Goal: Transaction & Acquisition: Purchase product/service

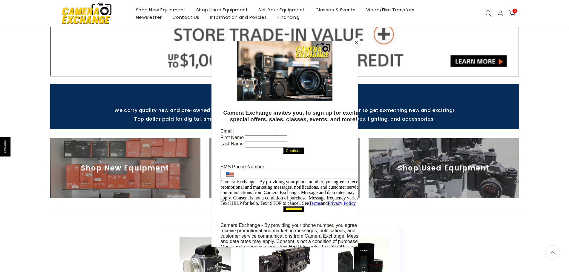
scroll to position [180, 0]
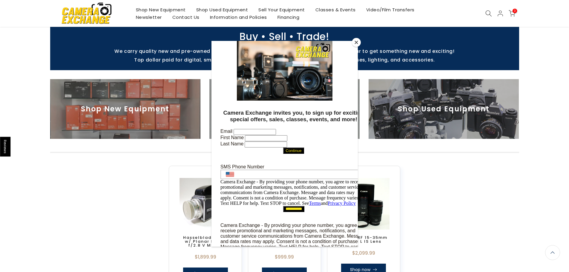
click at [457, 168] on div at bounding box center [284, 136] width 569 height 272
click at [356, 39] on button "Close" at bounding box center [356, 42] width 9 height 9
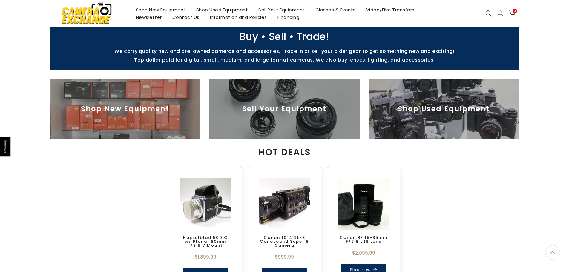
click at [453, 103] on img at bounding box center [444, 109] width 150 height 60
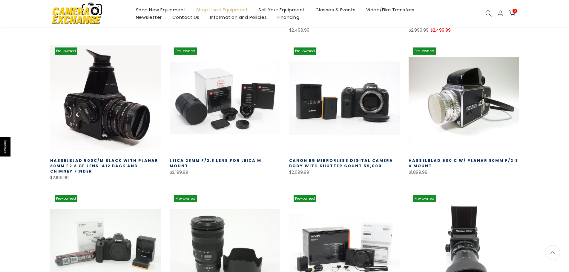
scroll to position [1, 0]
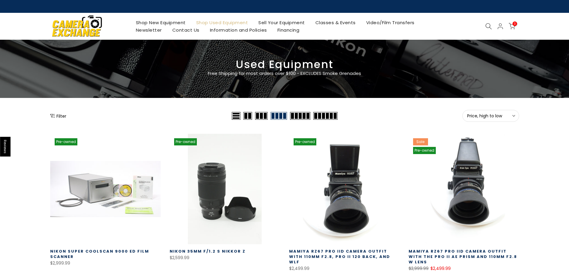
click at [495, 118] on span "Price, high to low" at bounding box center [490, 115] width 47 height 5
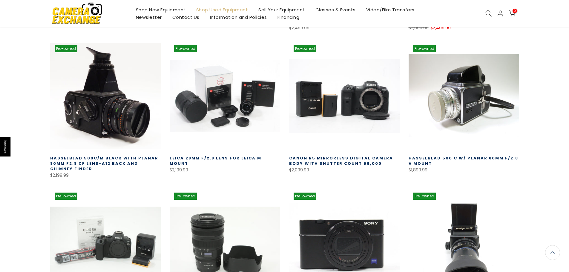
scroll to position [440, 0]
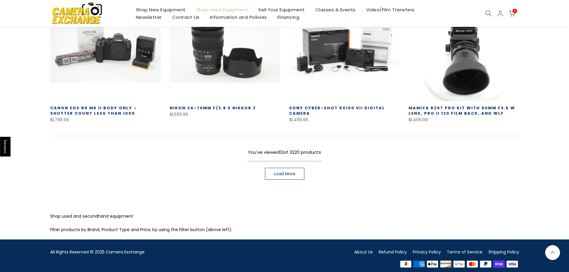
click at [284, 172] on span "Load More" at bounding box center [285, 174] width 22 height 4
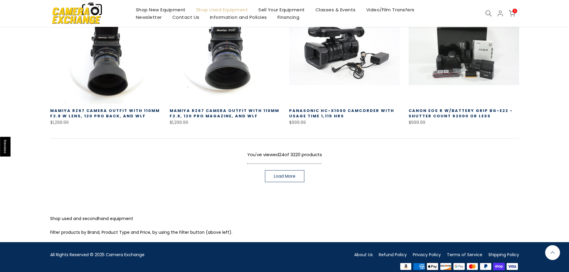
scroll to position [872, 0]
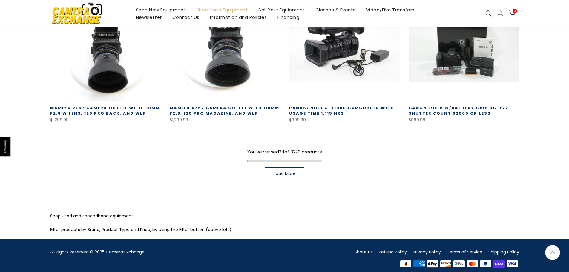
click at [281, 171] on span "Load More" at bounding box center [285, 173] width 22 height 4
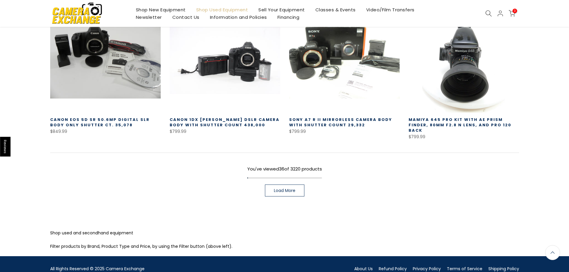
scroll to position [1298, 0]
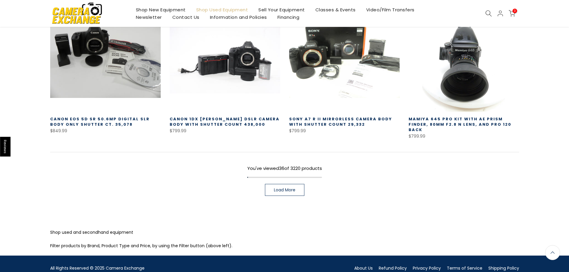
click at [113, 242] on p "Filter products by Brand, Product Type and Price, by using the Filter button (a…" at bounding box center [284, 245] width 469 height 7
click at [120, 242] on p "Filter products by Brand, Product Type and Price, by using the Filter button (a…" at bounding box center [284, 245] width 469 height 7
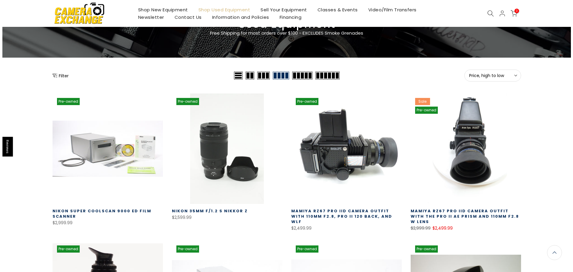
scroll to position [0, 0]
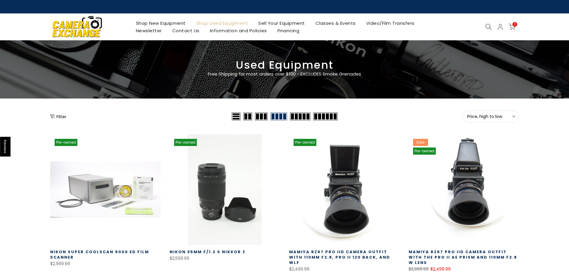
click at [54, 118] on icon "Show filters" at bounding box center [52, 116] width 5 height 5
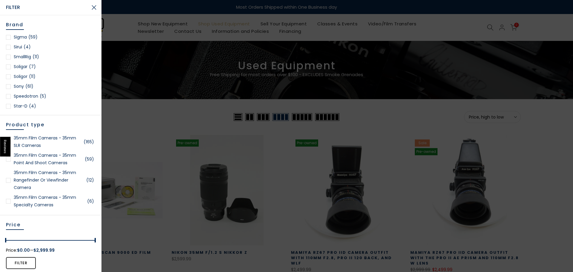
scroll to position [806, 0]
click at [8, 60] on div at bounding box center [8, 59] width 5 height 5
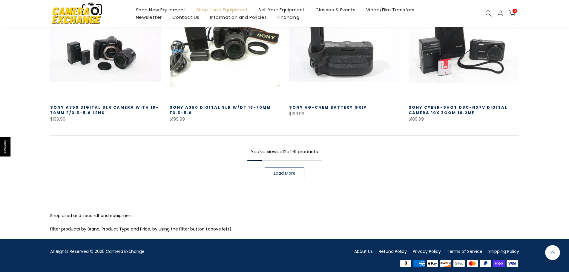
scroll to position [469, 0]
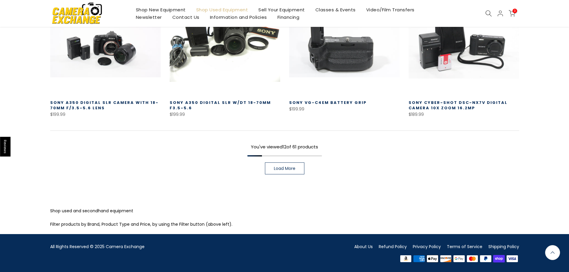
click at [279, 168] on span "Load More" at bounding box center [285, 168] width 22 height 4
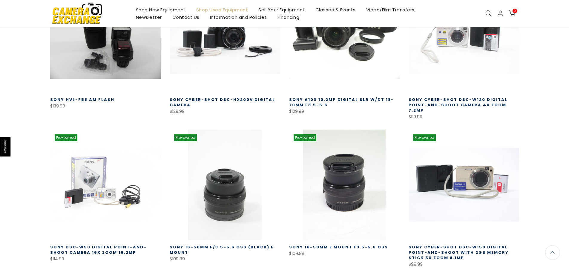
scroll to position [887, 0]
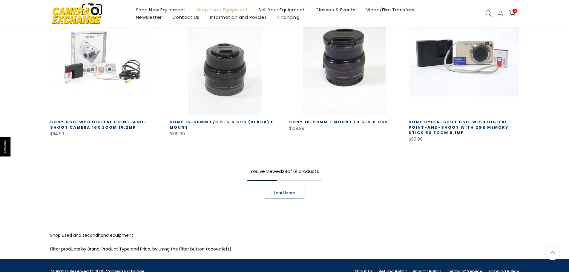
click at [282, 187] on link "Load More" at bounding box center [284, 193] width 39 height 12
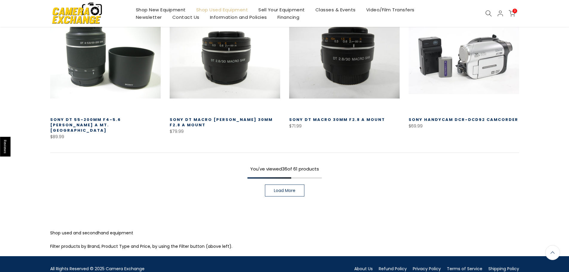
scroll to position [1322, 0]
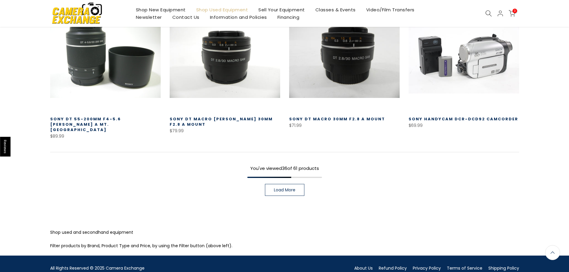
click at [291, 188] on span "Load More" at bounding box center [285, 190] width 22 height 4
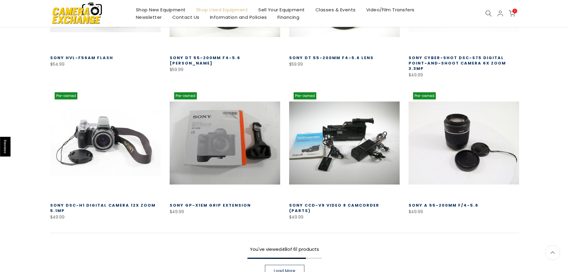
scroll to position [1740, 0]
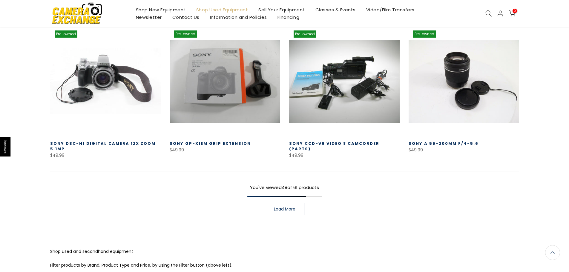
click at [293, 207] on span "Load More" at bounding box center [285, 209] width 22 height 4
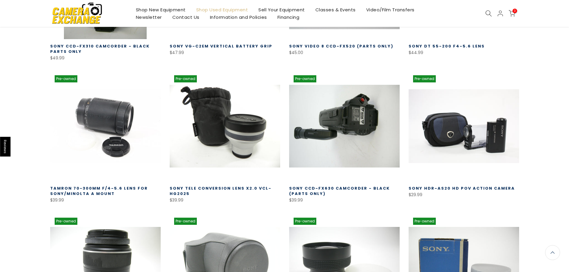
scroll to position [1978, 0]
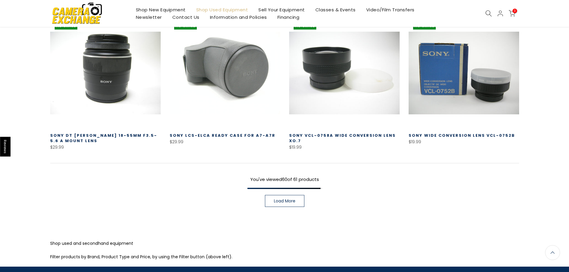
click at [297, 195] on link "Load More" at bounding box center [284, 201] width 39 height 12
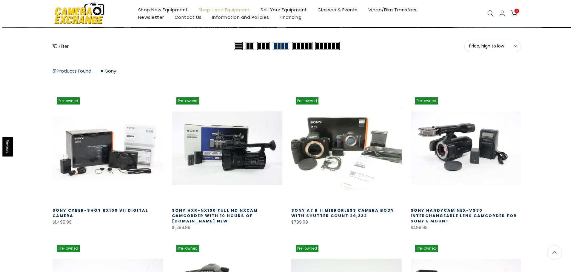
scroll to position [60, 0]
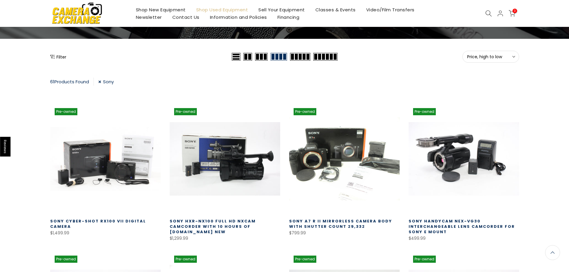
click at [59, 59] on button "Filter" at bounding box center [58, 57] width 16 height 6
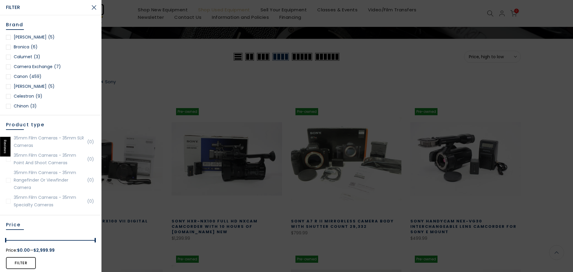
click at [340, 209] on div at bounding box center [286, 136] width 573 height 272
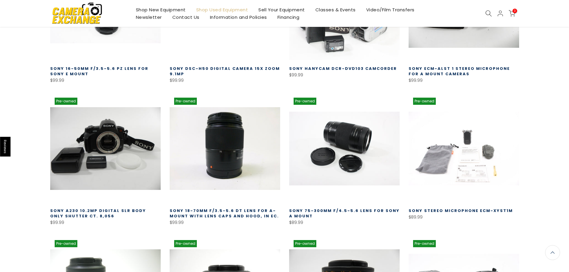
scroll to position [1046, 0]
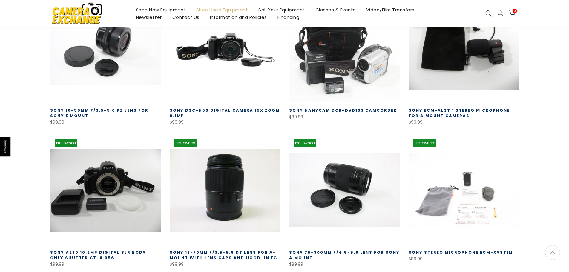
drag, startPoint x: 178, startPoint y: 91, endPoint x: 173, endPoint y: 88, distance: 5.9
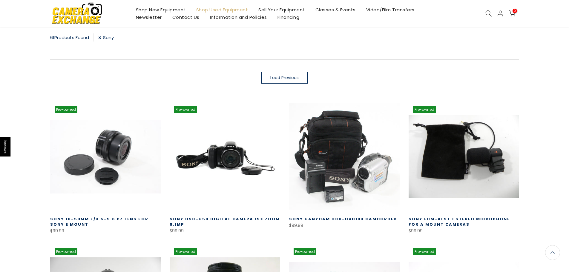
scroll to position [105, 0]
